Goal: Task Accomplishment & Management: Complete application form

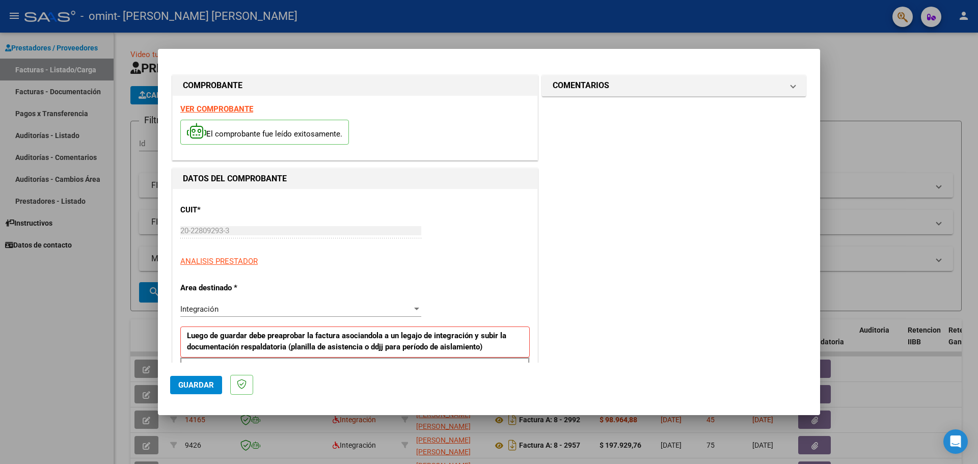
scroll to position [185, 0]
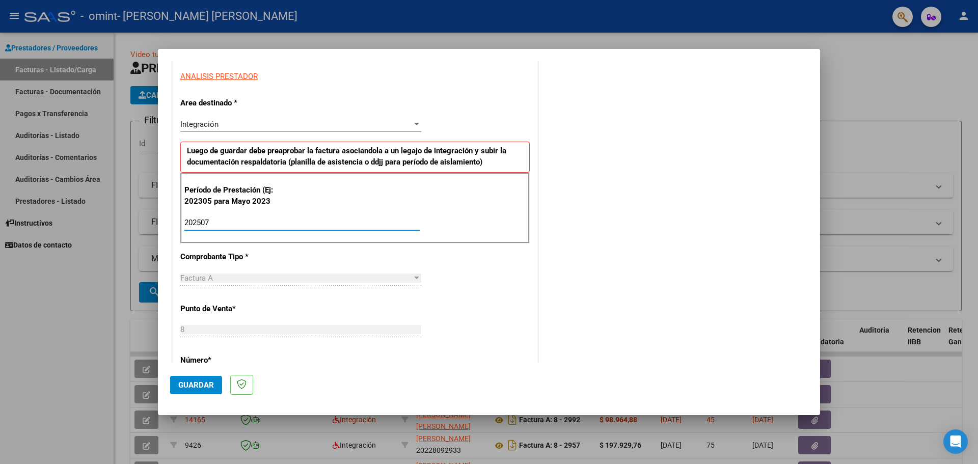
type input "202507"
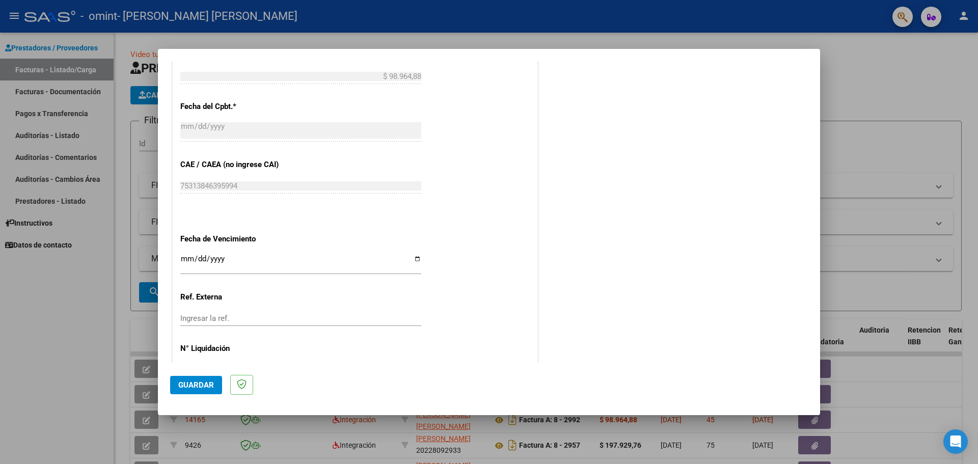
scroll to position [576, 0]
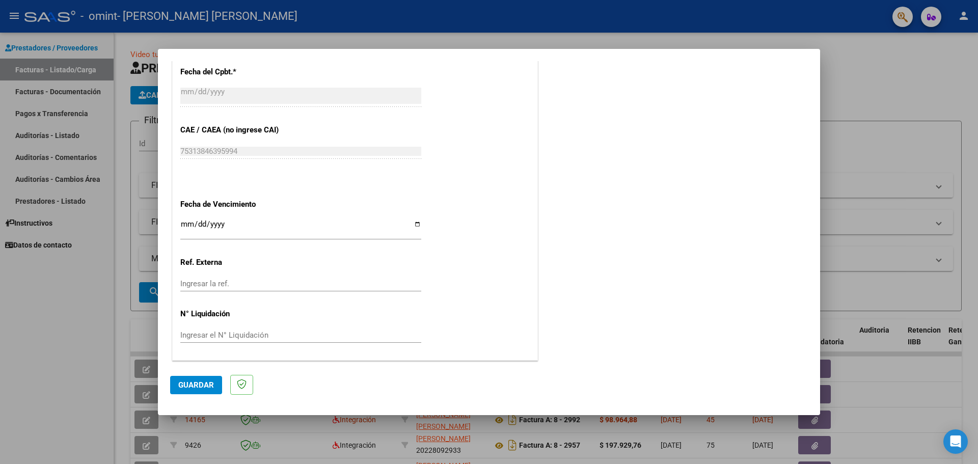
click at [193, 385] on span "Guardar" at bounding box center [196, 385] width 36 height 9
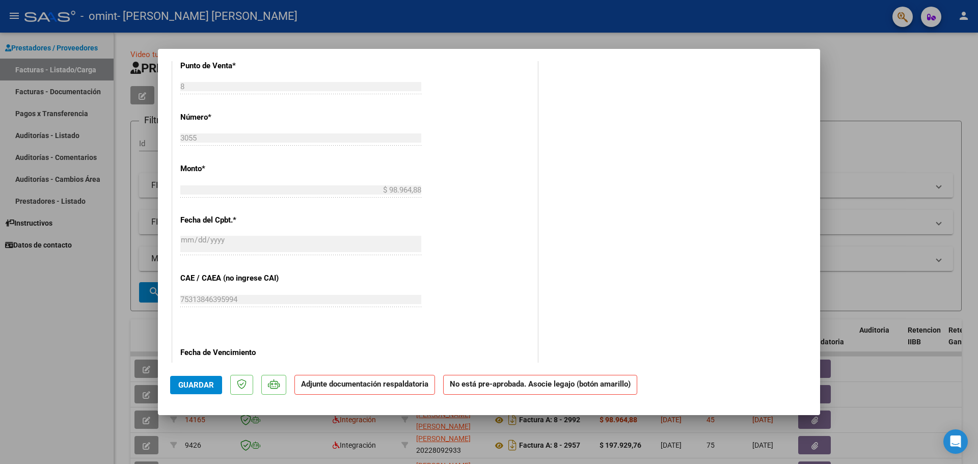
scroll to position [431, 0]
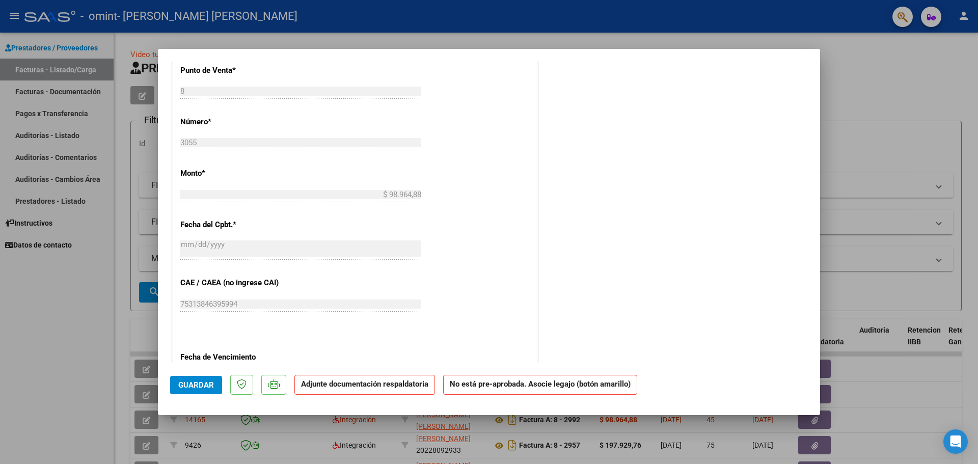
click at [195, 386] on span "Guardar" at bounding box center [196, 385] width 36 height 9
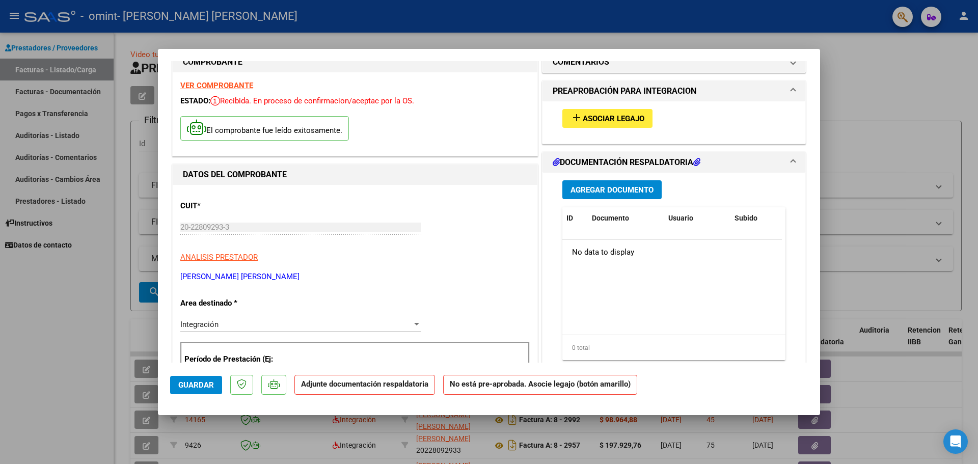
scroll to position [0, 0]
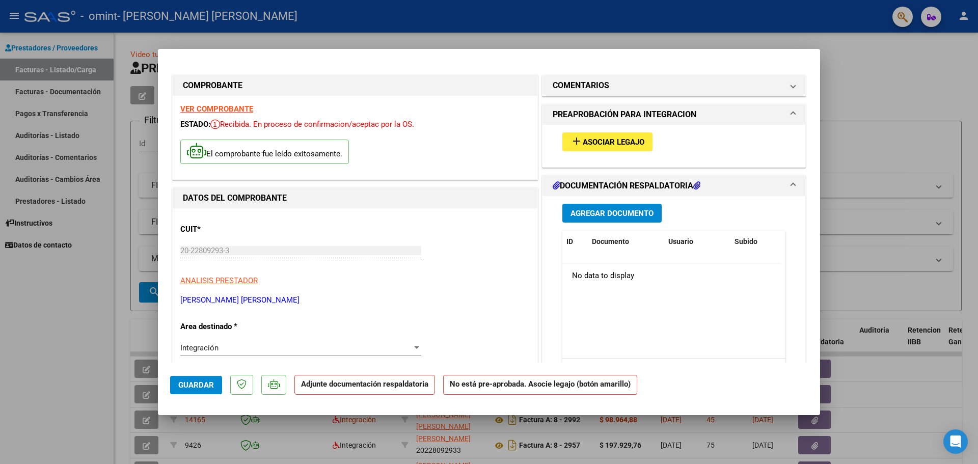
click at [605, 282] on div "No data to display" at bounding box center [673, 275] width 220 height 25
click at [595, 140] on span "Asociar Legajo" at bounding box center [614, 142] width 62 height 9
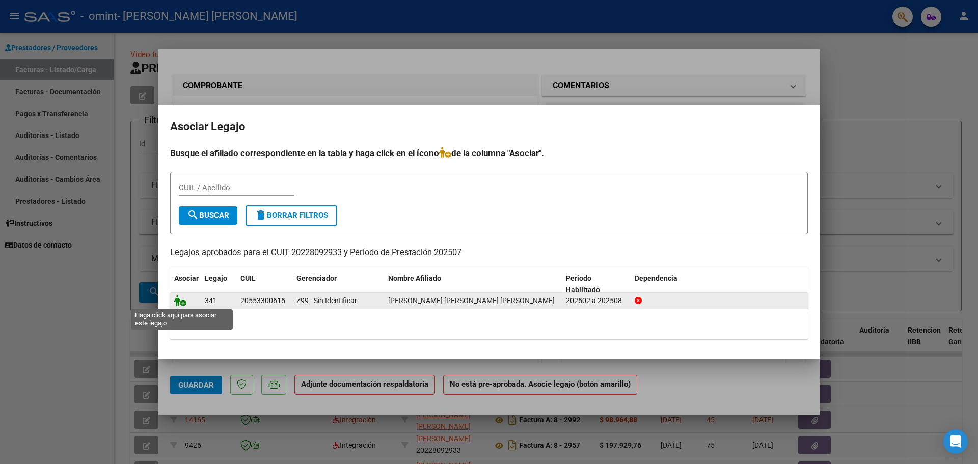
click at [181, 303] on icon at bounding box center [180, 300] width 12 height 11
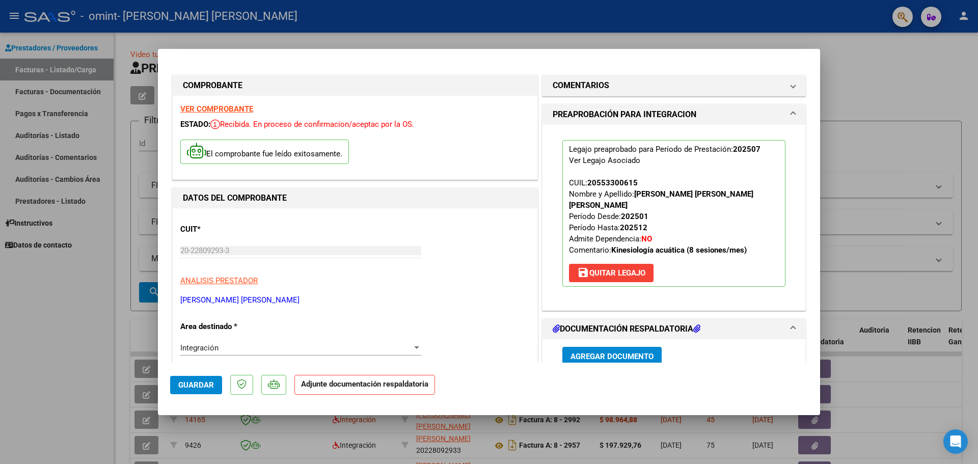
click at [590, 352] on span "Agregar Documento" at bounding box center [612, 356] width 83 height 9
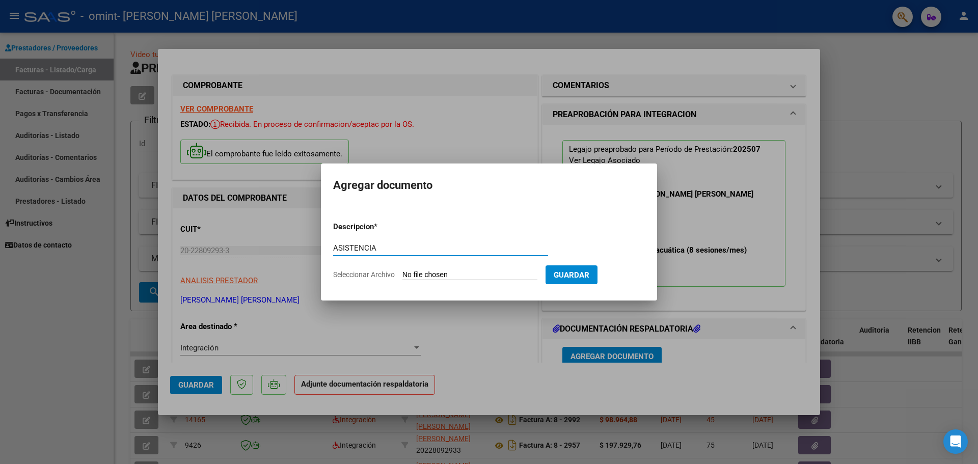
type input "ASISTENCIA"
click at [359, 275] on span "Seleccionar Archivo" at bounding box center [364, 275] width 62 height 8
click at [403, 275] on input "Seleccionar Archivo" at bounding box center [470, 276] width 135 height 10
type input "C:\fakepath\ASISTENCIA.pdf"
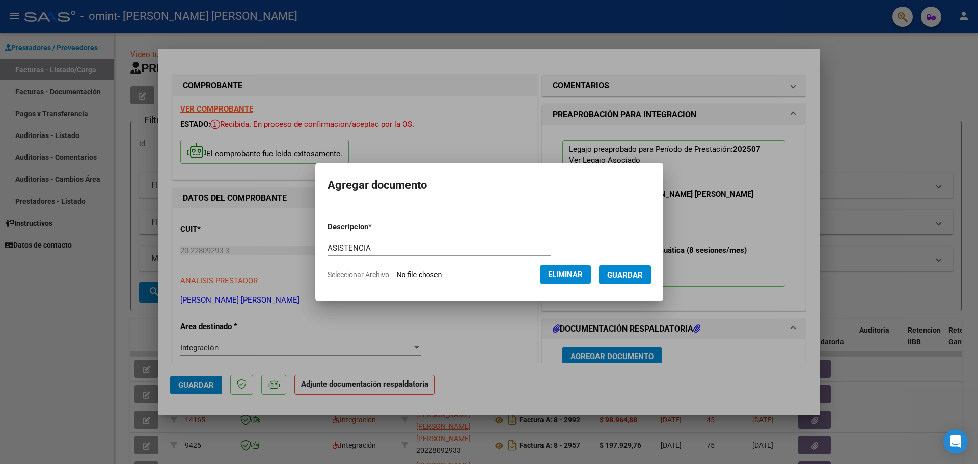
click at [630, 274] on span "Guardar" at bounding box center [625, 275] width 36 height 9
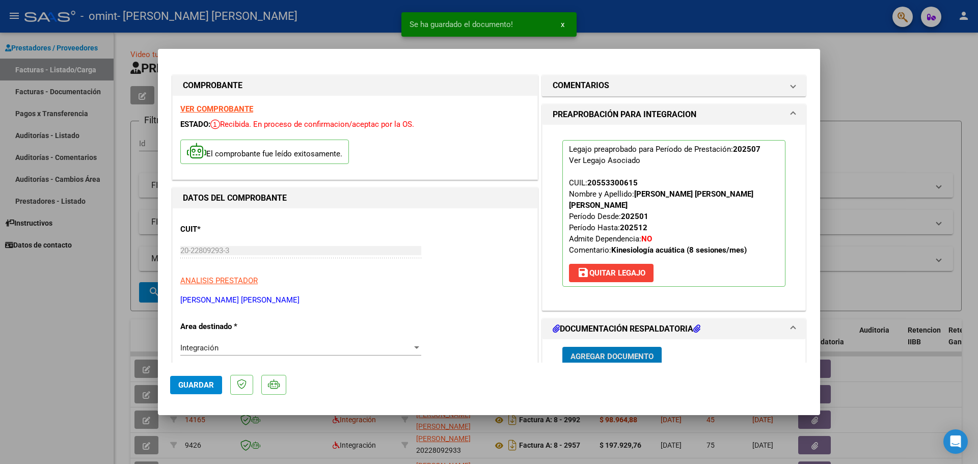
click at [581, 352] on span "Agregar Documento" at bounding box center [612, 356] width 83 height 9
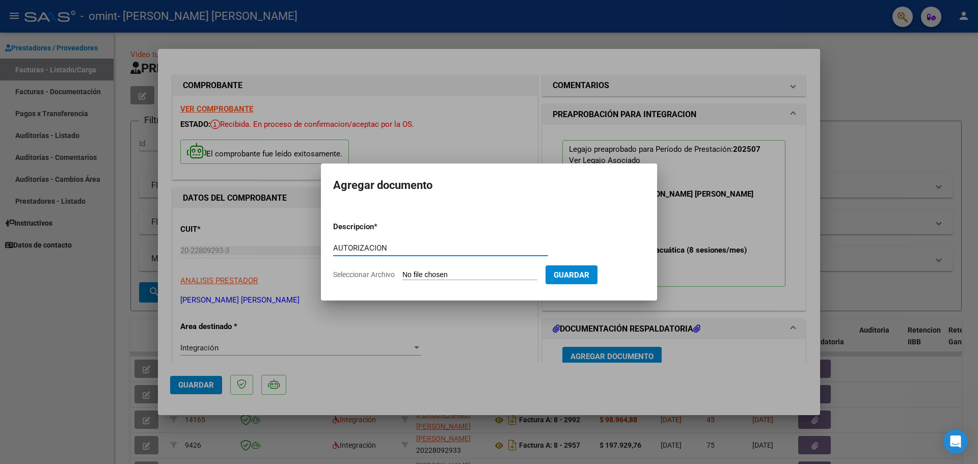
type input "AUTORIZACION"
click at [354, 276] on span "Seleccionar Archivo" at bounding box center [364, 275] width 62 height 8
click at [403, 276] on input "Seleccionar Archivo" at bounding box center [470, 276] width 135 height 10
type input "C:\fakepath\AUTORIZACION.pdf"
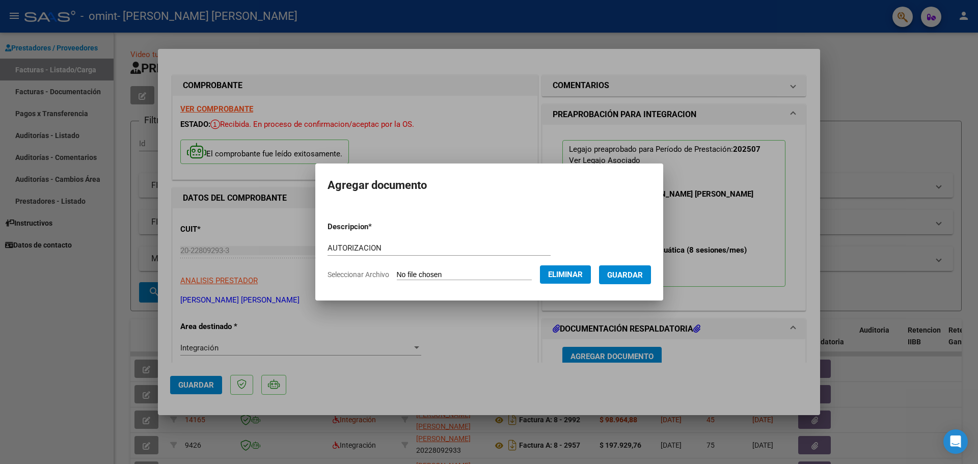
click at [640, 275] on span "Guardar" at bounding box center [625, 275] width 36 height 9
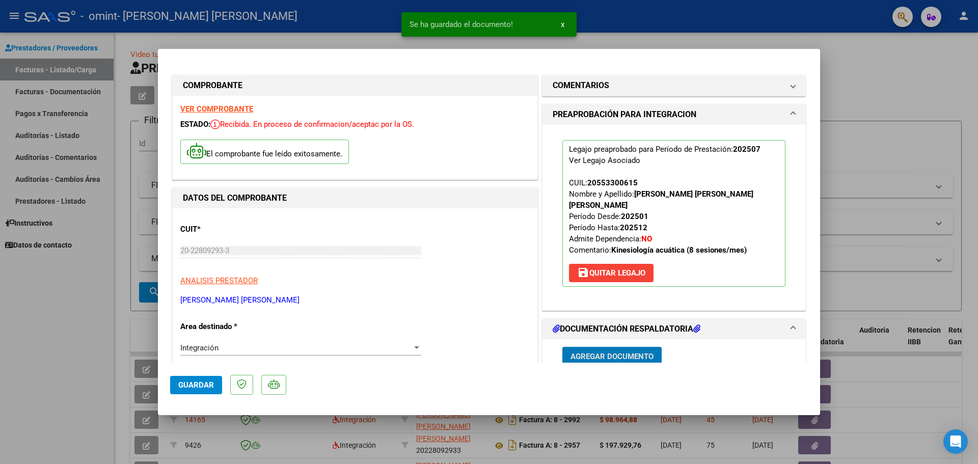
click at [870, 90] on div at bounding box center [489, 232] width 978 height 464
type input "$ 0,00"
